Goal: Find specific page/section: Locate a particular part of the current website

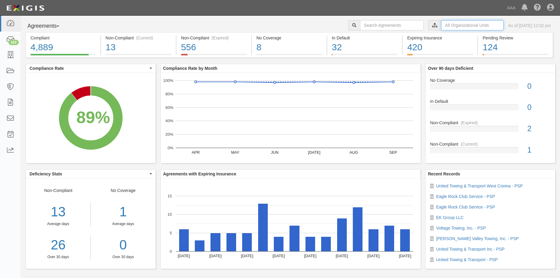
click at [444, 25] on input "text" at bounding box center [472, 25] width 62 height 10
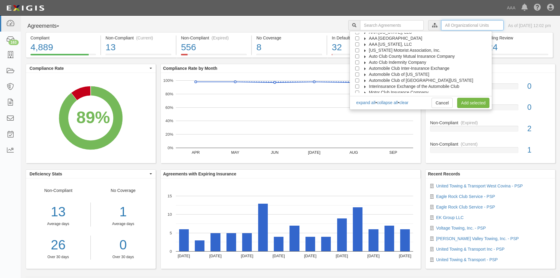
scroll to position [24, 0]
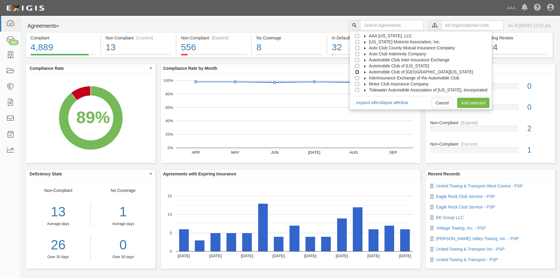
click at [359, 72] on input "Automobile Club of [GEOGRAPHIC_DATA][US_STATE]" at bounding box center [357, 72] width 4 height 4
checkbox input "true"
click at [472, 102] on link "Add selected" at bounding box center [473, 103] width 32 height 10
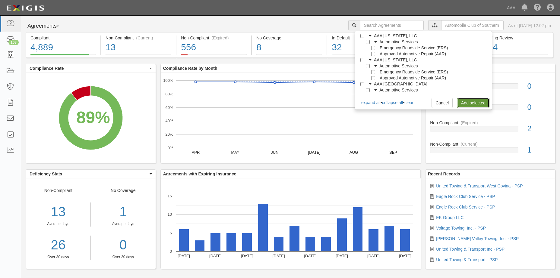
scroll to position [0, 0]
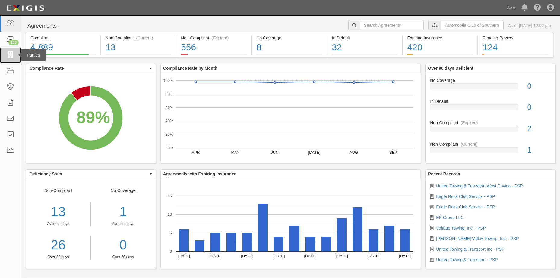
click at [11, 54] on icon at bounding box center [10, 55] width 8 height 7
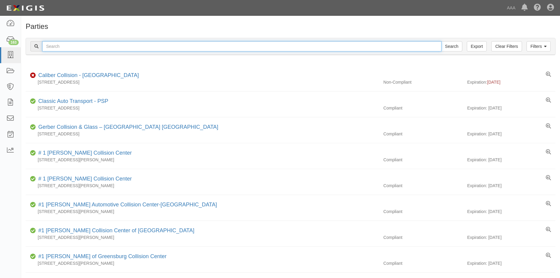
click at [63, 47] on input "text" at bounding box center [241, 46] width 399 height 10
type input "[PERSON_NAME] Valley towing"
click at [446, 50] on input "Search" at bounding box center [451, 46] width 21 height 10
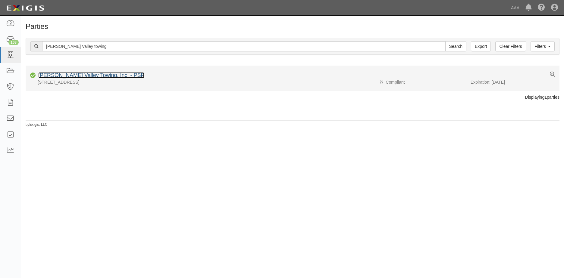
click at [73, 76] on link "Victor Valley Towing, Inc. - PSP" at bounding box center [91, 75] width 106 height 6
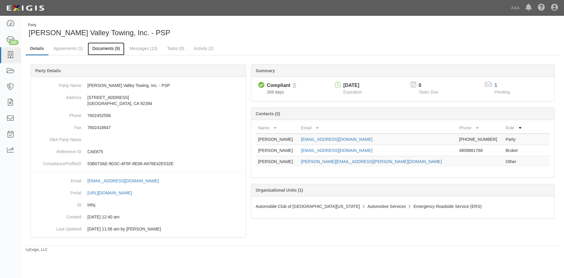
click at [110, 47] on link "Documents (9)" at bounding box center [106, 48] width 37 height 13
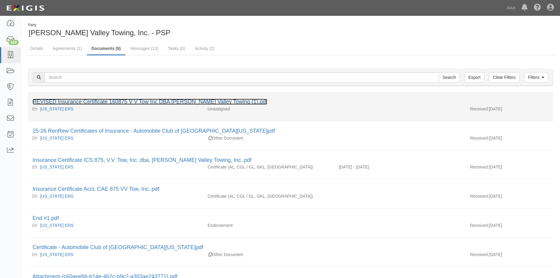
click at [110, 102] on link "REVISED Insurance Certificate 160875 V V Tow Inc DBA [PERSON_NAME] Valley Towin…" at bounding box center [150, 102] width 234 height 6
